Goal: Register for event/course

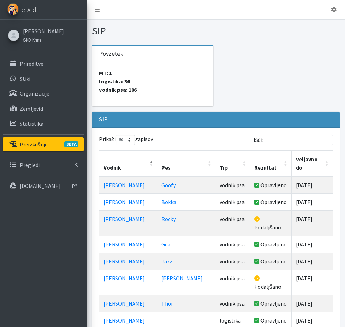
select select "50"
click at [30, 62] on p "Prireditve" at bounding box center [32, 63] width 24 height 7
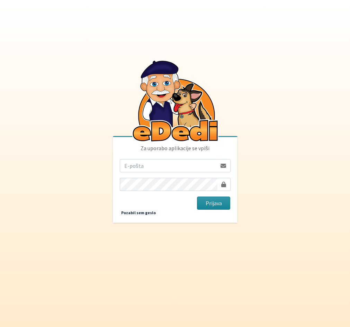
type input "[PERSON_NAME][EMAIL_ADDRESS][PERSON_NAME][PERSON_NAME][DOMAIN_NAME]"
click at [210, 204] on button "Prijava" at bounding box center [214, 203] width 34 height 13
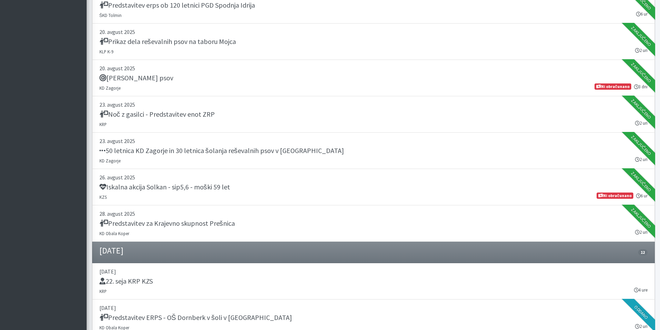
scroll to position [450, 0]
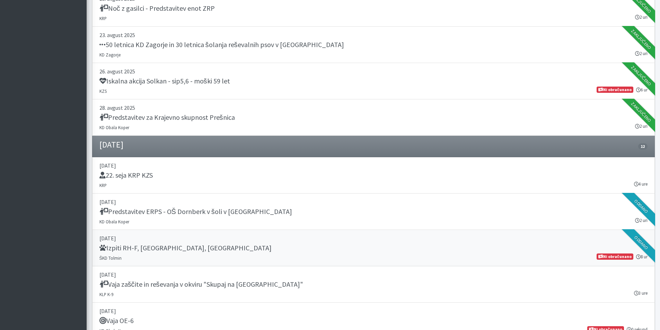
click at [345, 247] on div "Izpiti RH-F, [GEOGRAPHIC_DATA], [GEOGRAPHIC_DATA]" at bounding box center [373, 249] width 548 height 10
